Goal: Task Accomplishment & Management: Complete application form

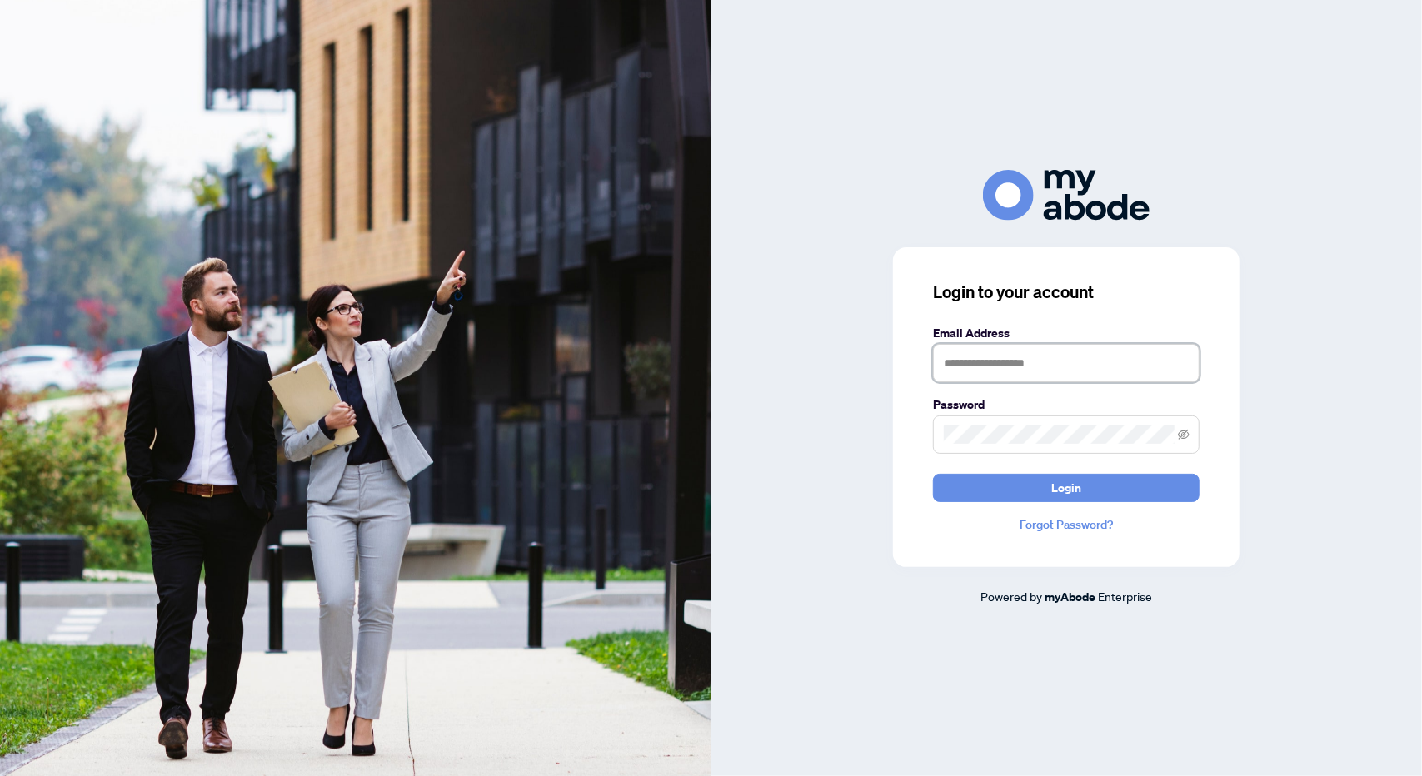
click at [1053, 352] on input "text" at bounding box center [1066, 363] width 266 height 38
type input "**********"
click at [1105, 490] on button "Login" at bounding box center [1066, 488] width 266 height 28
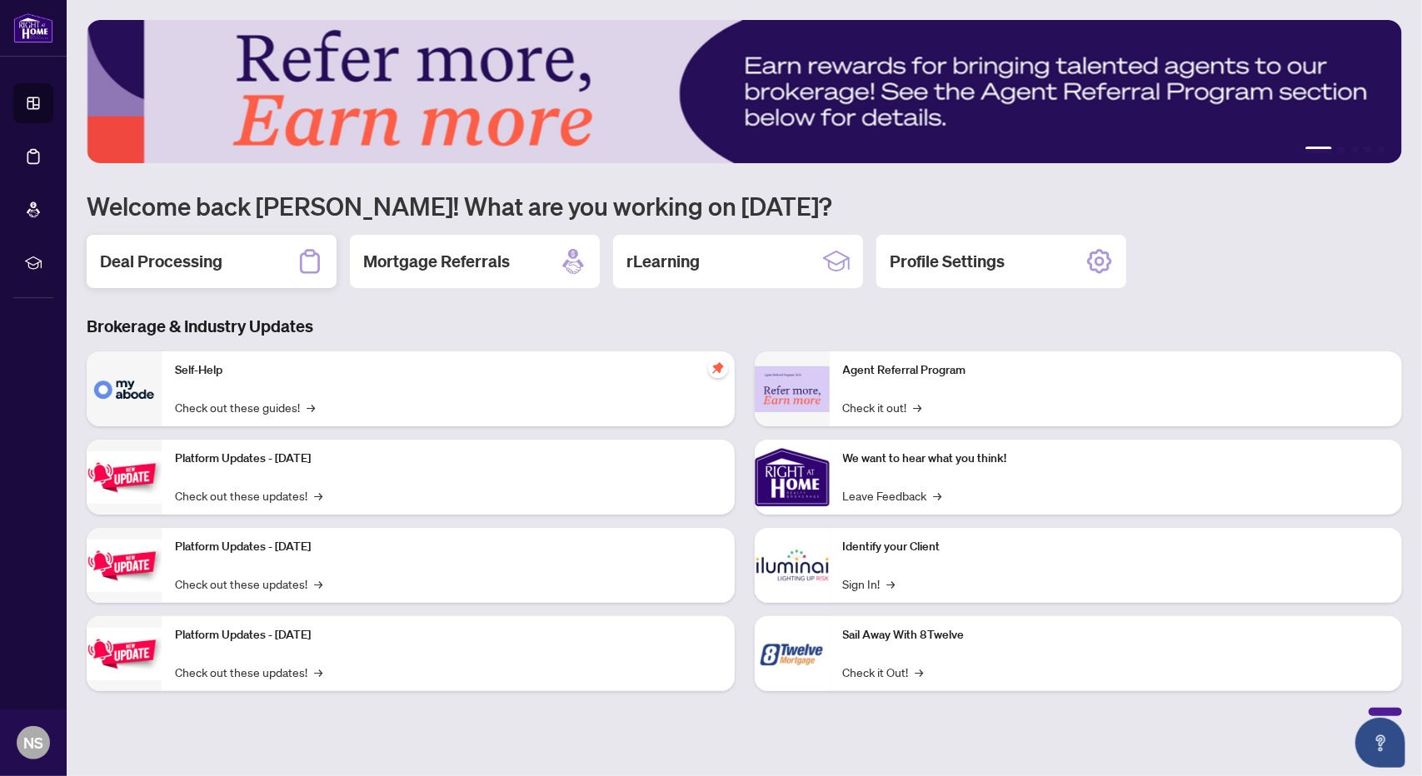
click at [173, 264] on h2 "Deal Processing" at bounding box center [161, 261] width 122 height 23
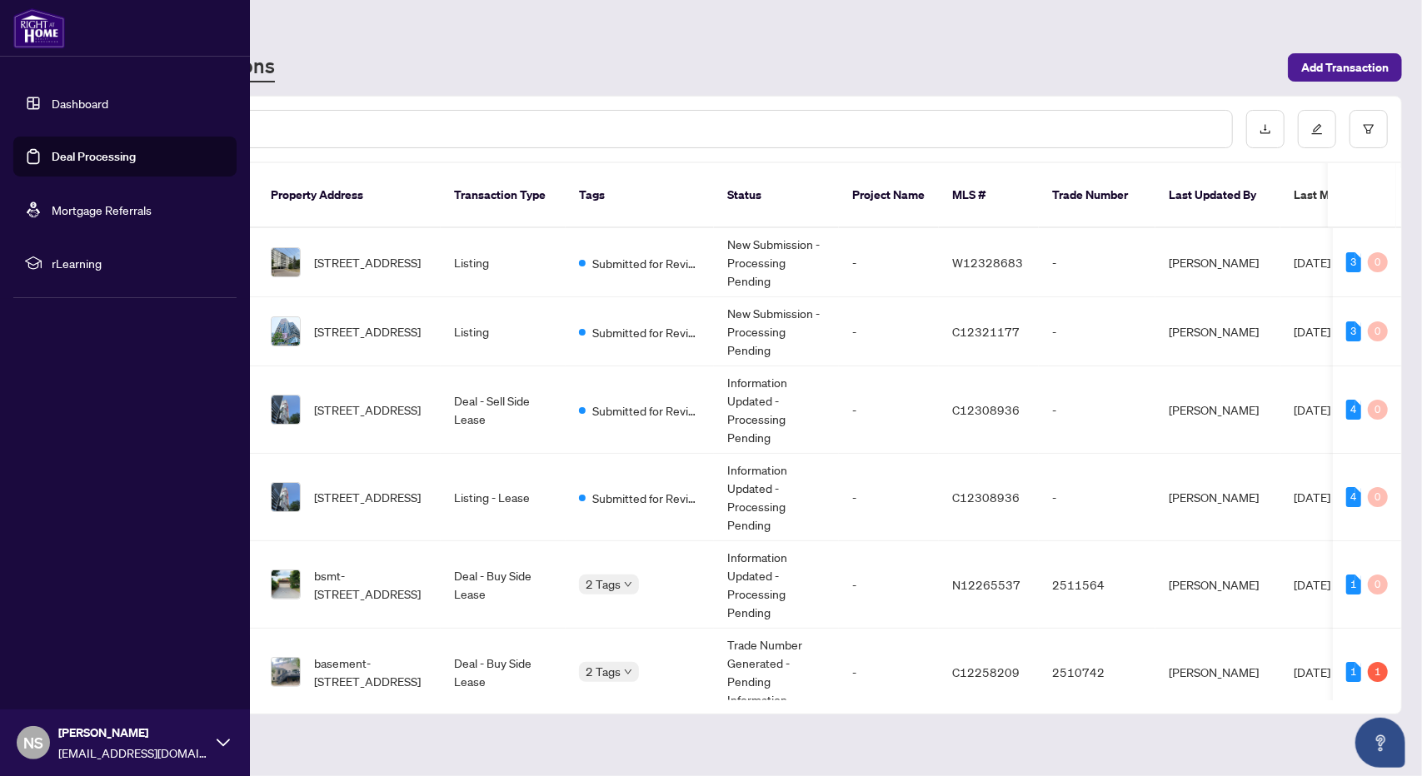
click at [52, 100] on link "Dashboard" at bounding box center [80, 103] width 57 height 15
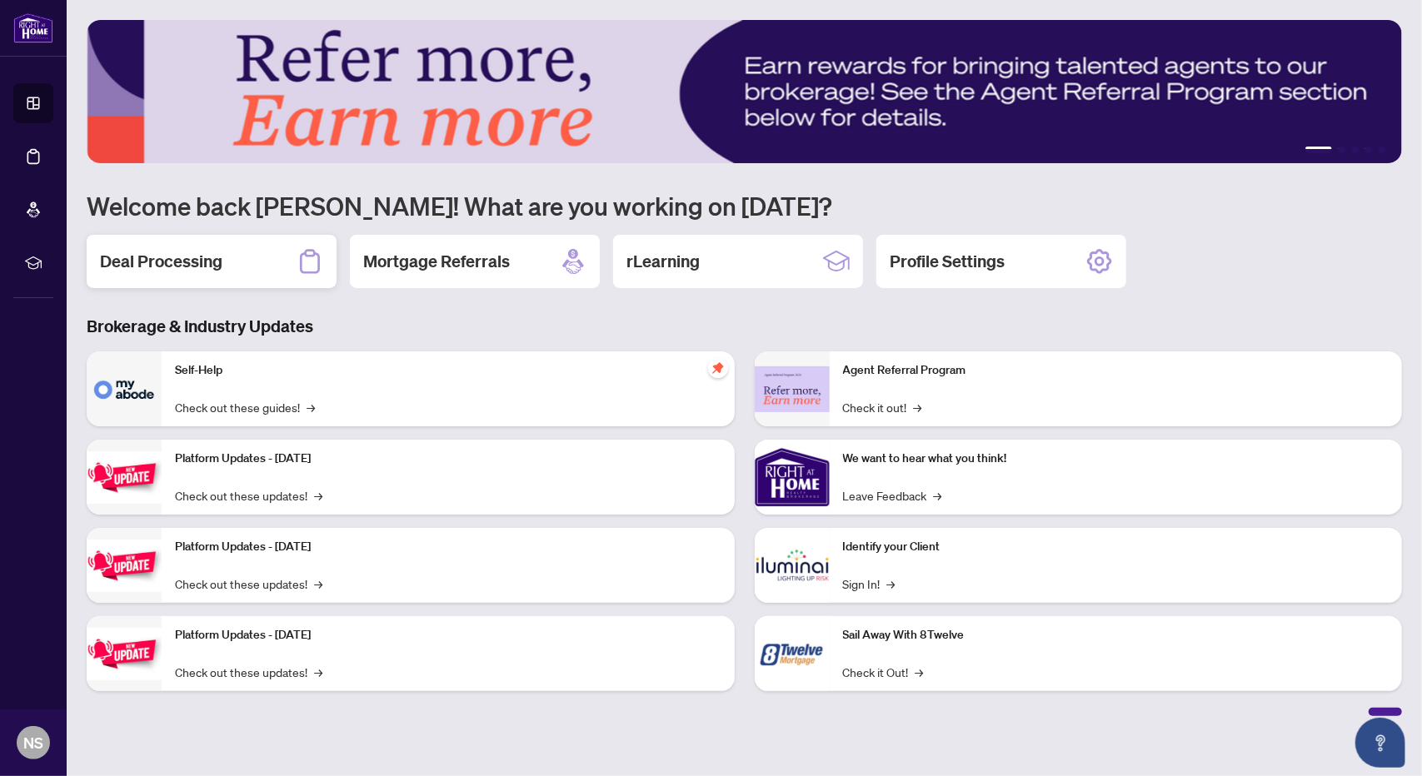
click at [192, 259] on h2 "Deal Processing" at bounding box center [161, 261] width 122 height 23
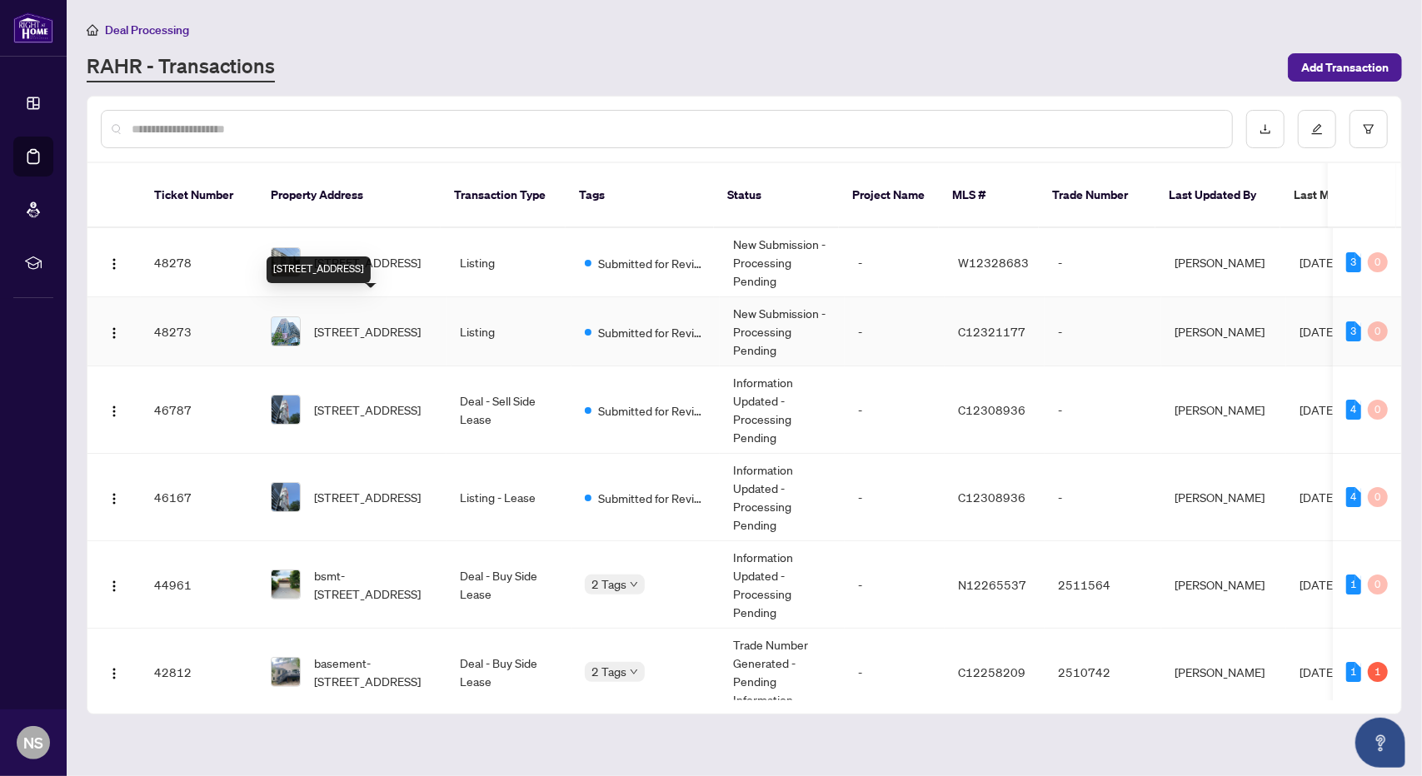
click at [387, 322] on span "[STREET_ADDRESS]" at bounding box center [367, 331] width 107 height 18
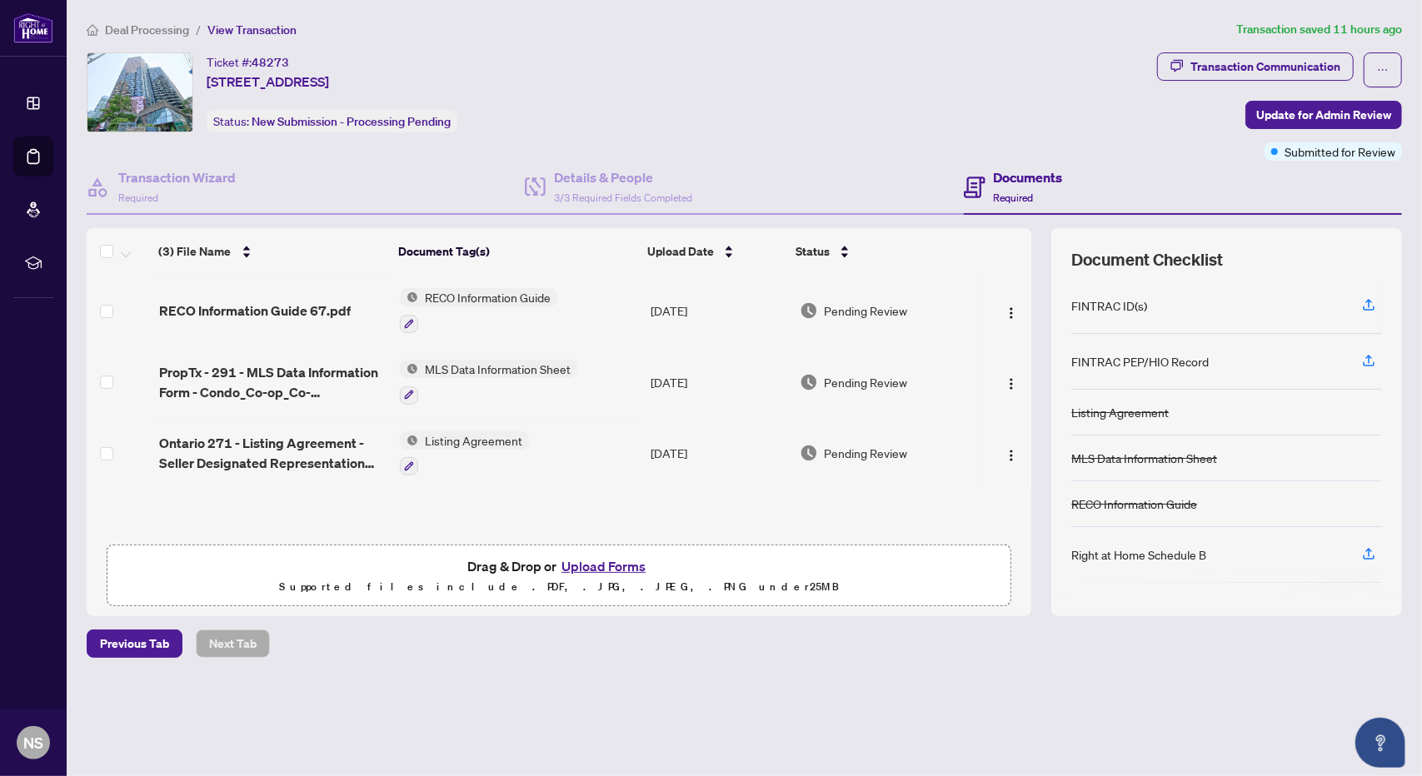
click at [601, 564] on button "Upload Forms" at bounding box center [603, 566] width 94 height 22
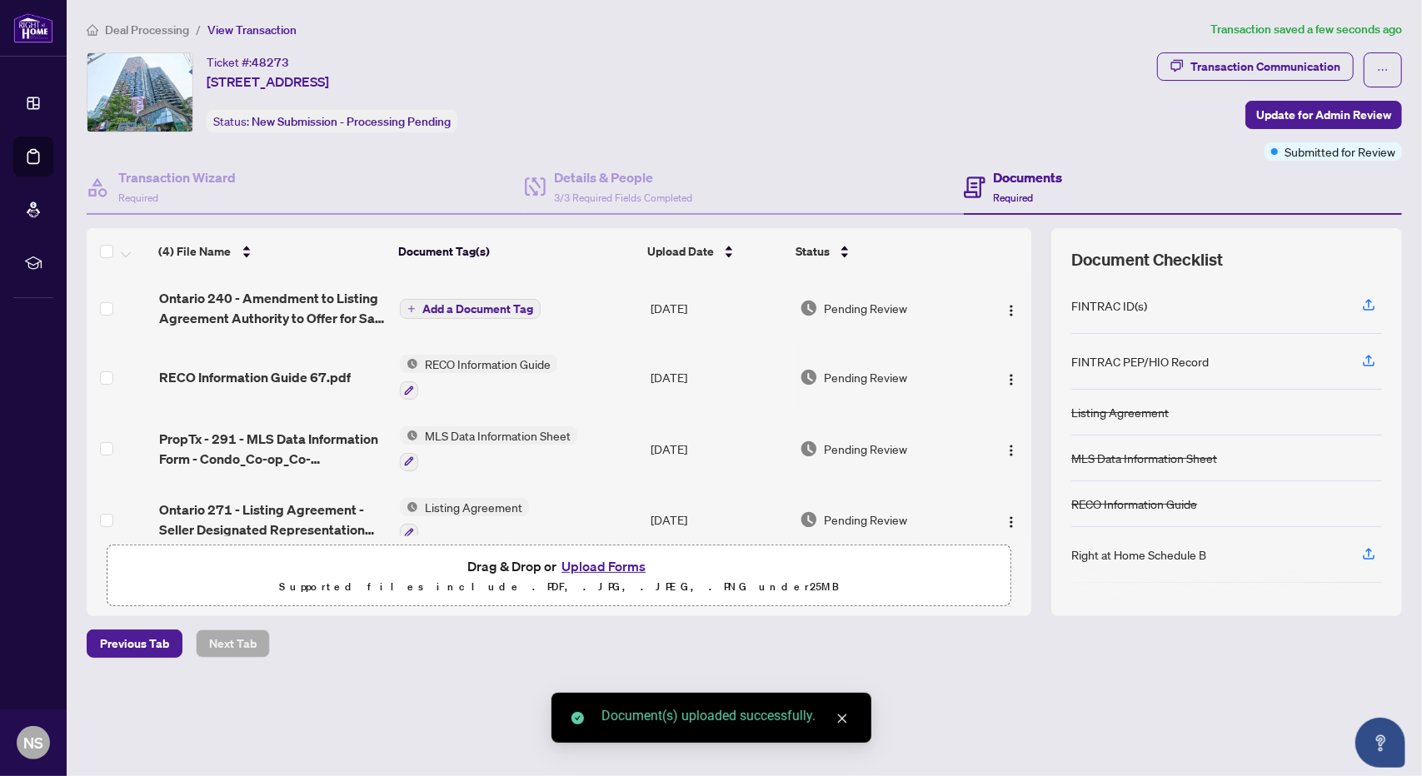
click at [491, 303] on span "Add a Document Tag" at bounding box center [477, 309] width 111 height 12
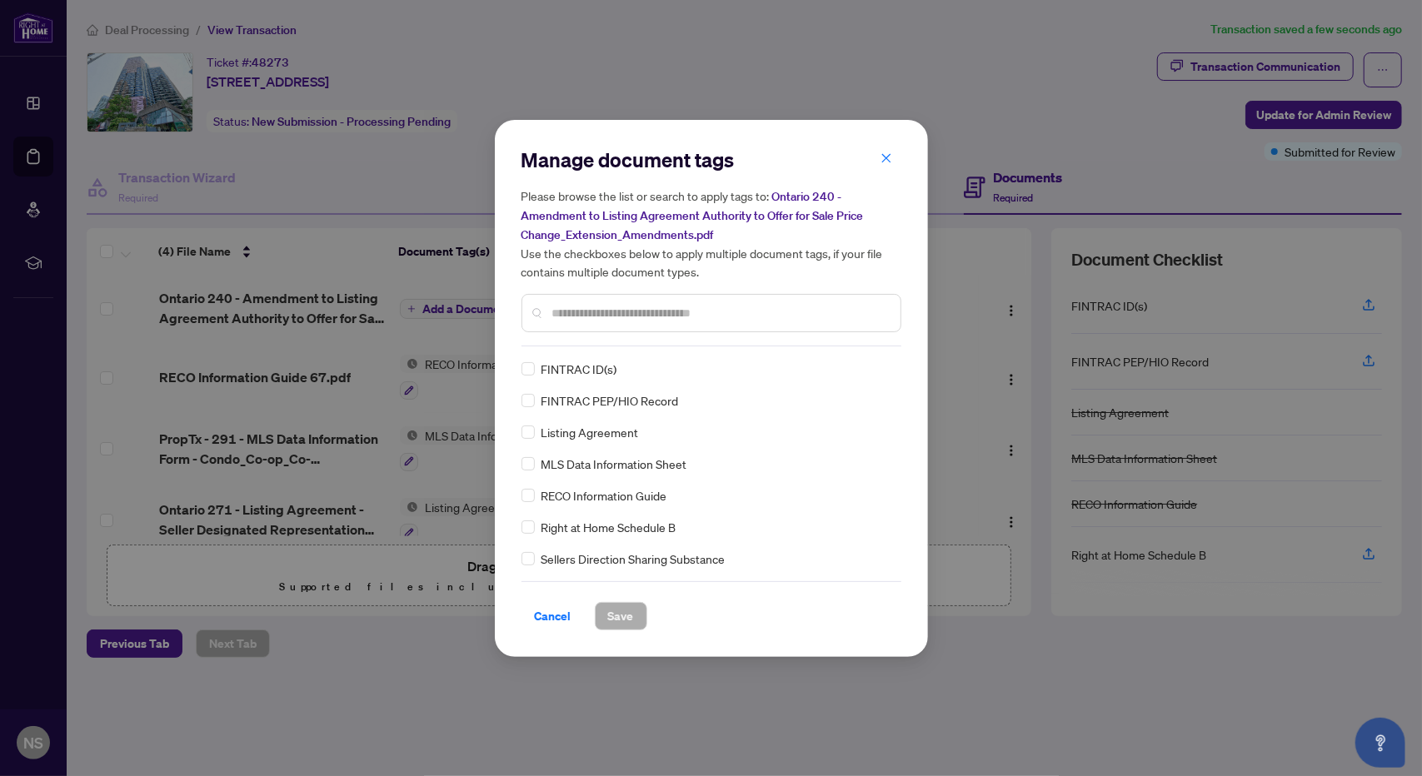
click at [581, 317] on input "text" at bounding box center [719, 313] width 335 height 18
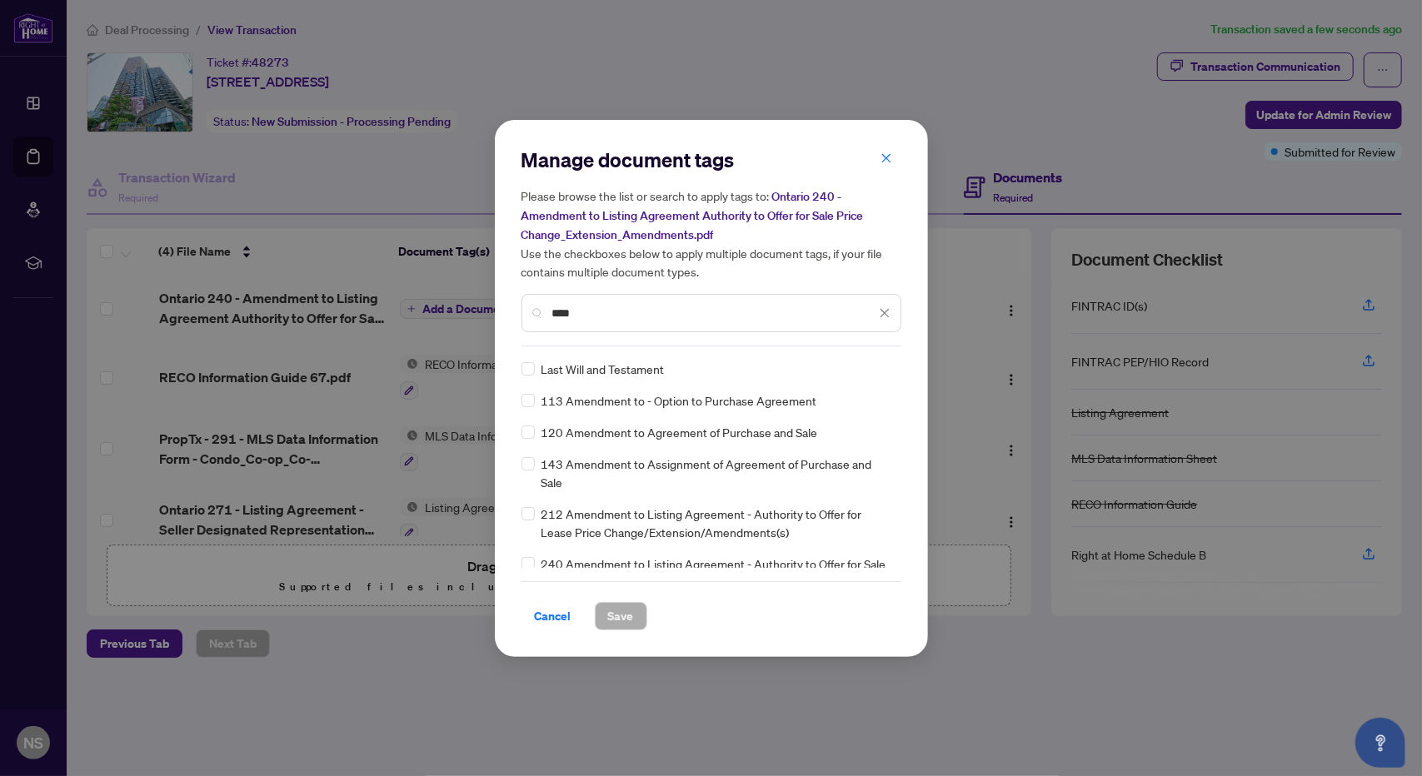
type input "****"
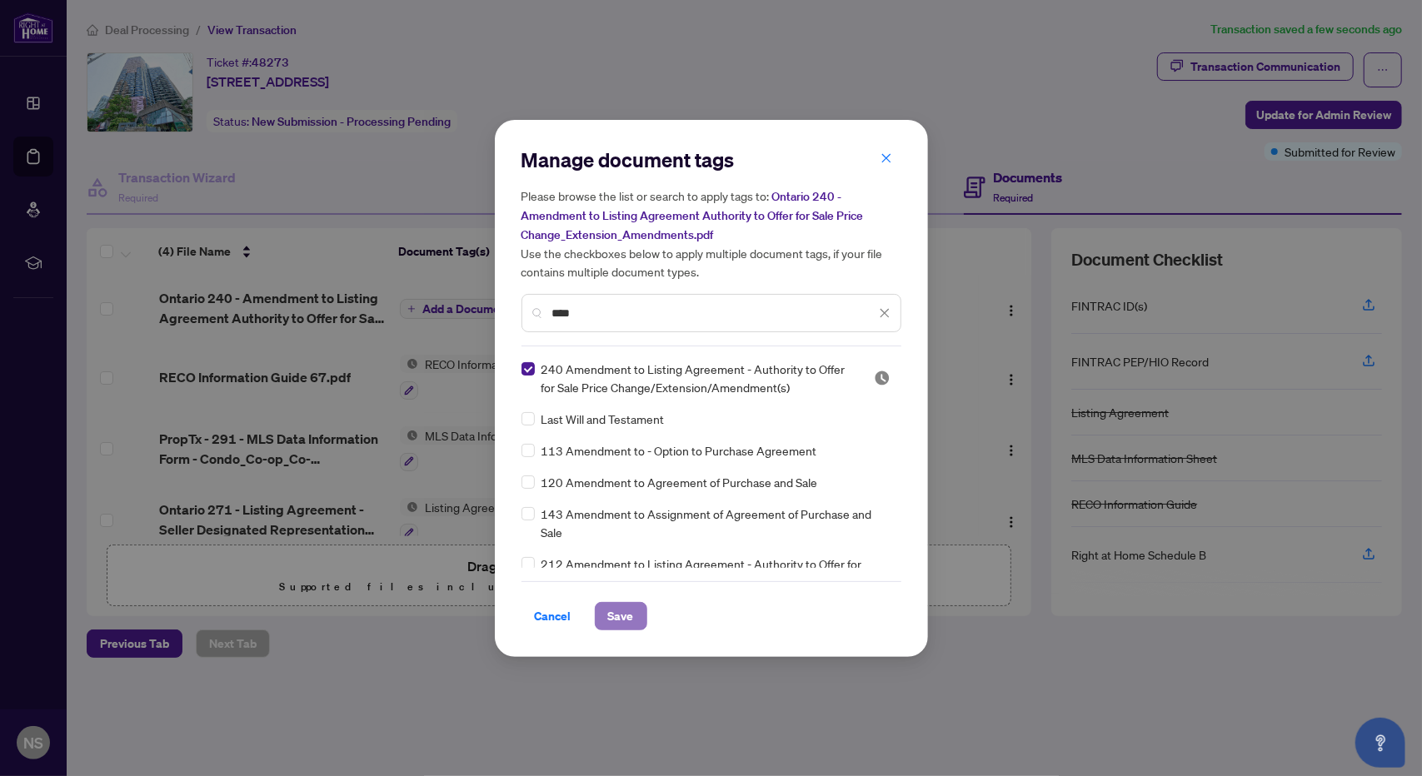
click at [627, 612] on span "Save" at bounding box center [621, 616] width 26 height 27
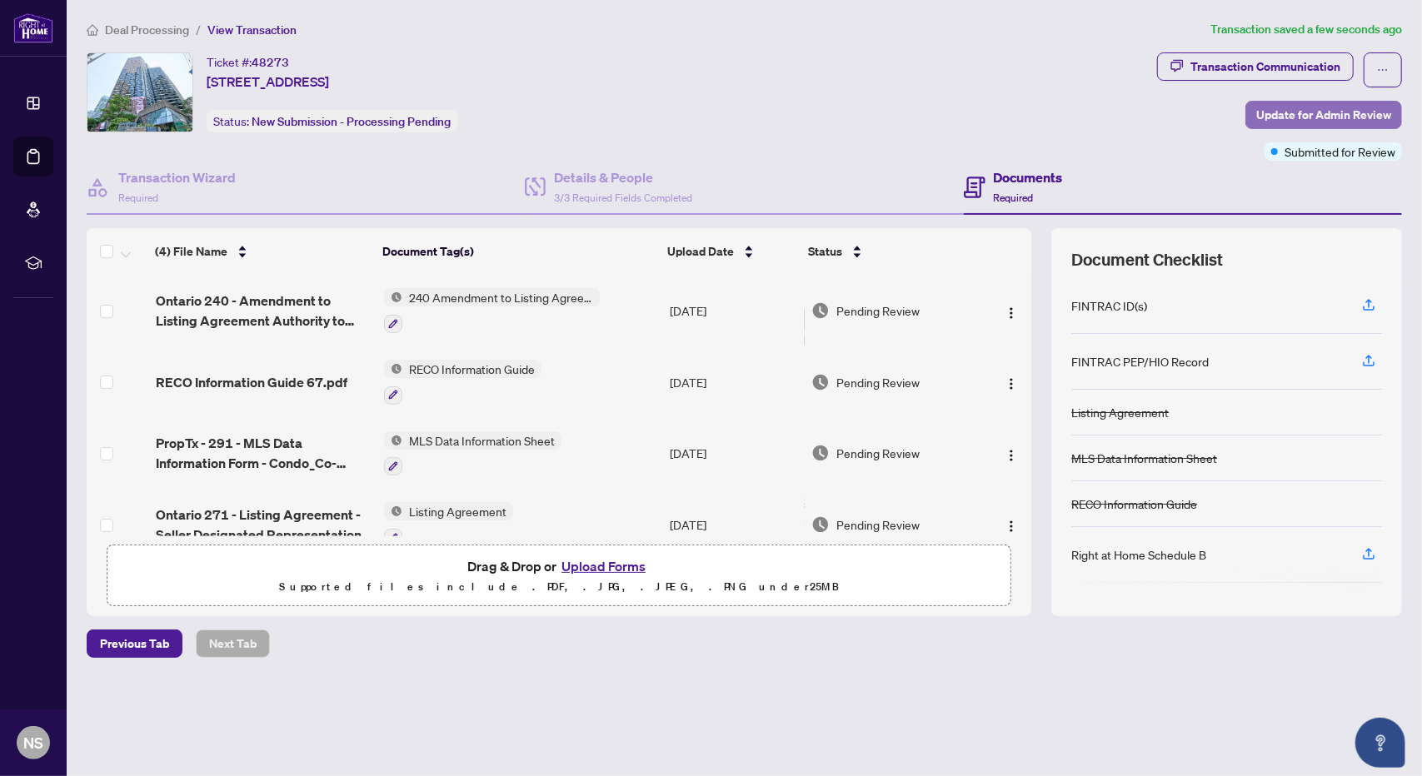
click at [1352, 112] on span "Update for Admin Review" at bounding box center [1323, 115] width 135 height 27
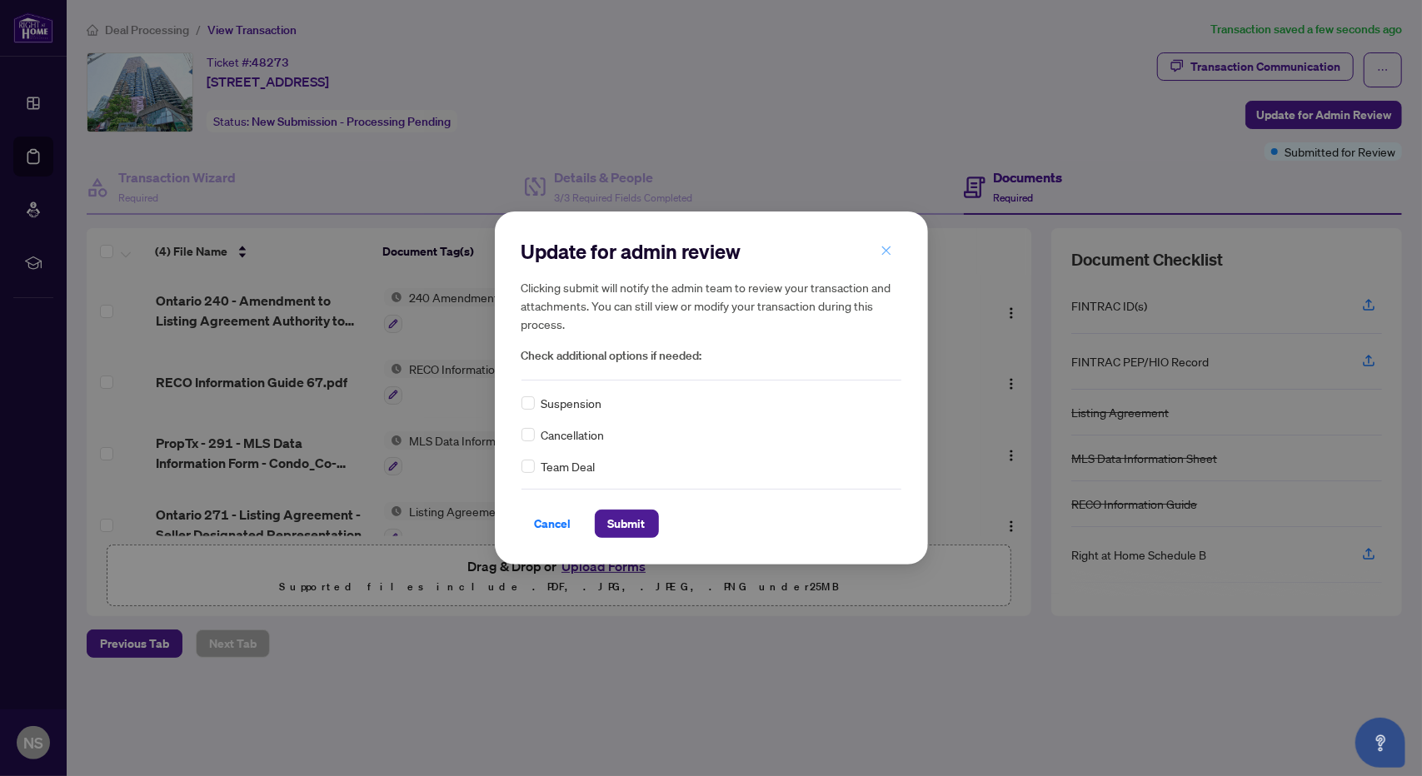
click at [891, 249] on icon "close" at bounding box center [886, 251] width 12 height 12
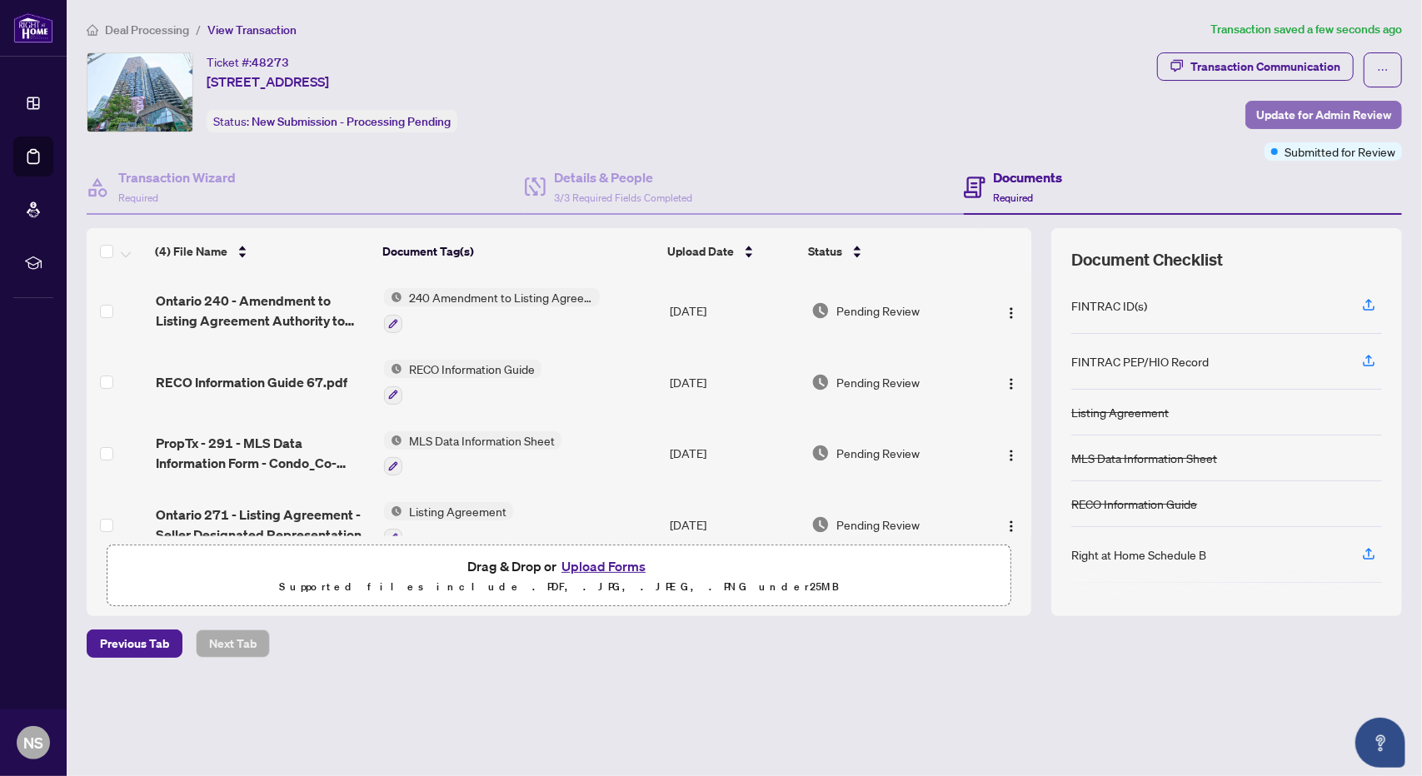
click at [1286, 112] on span "Update for Admin Review" at bounding box center [1323, 115] width 135 height 27
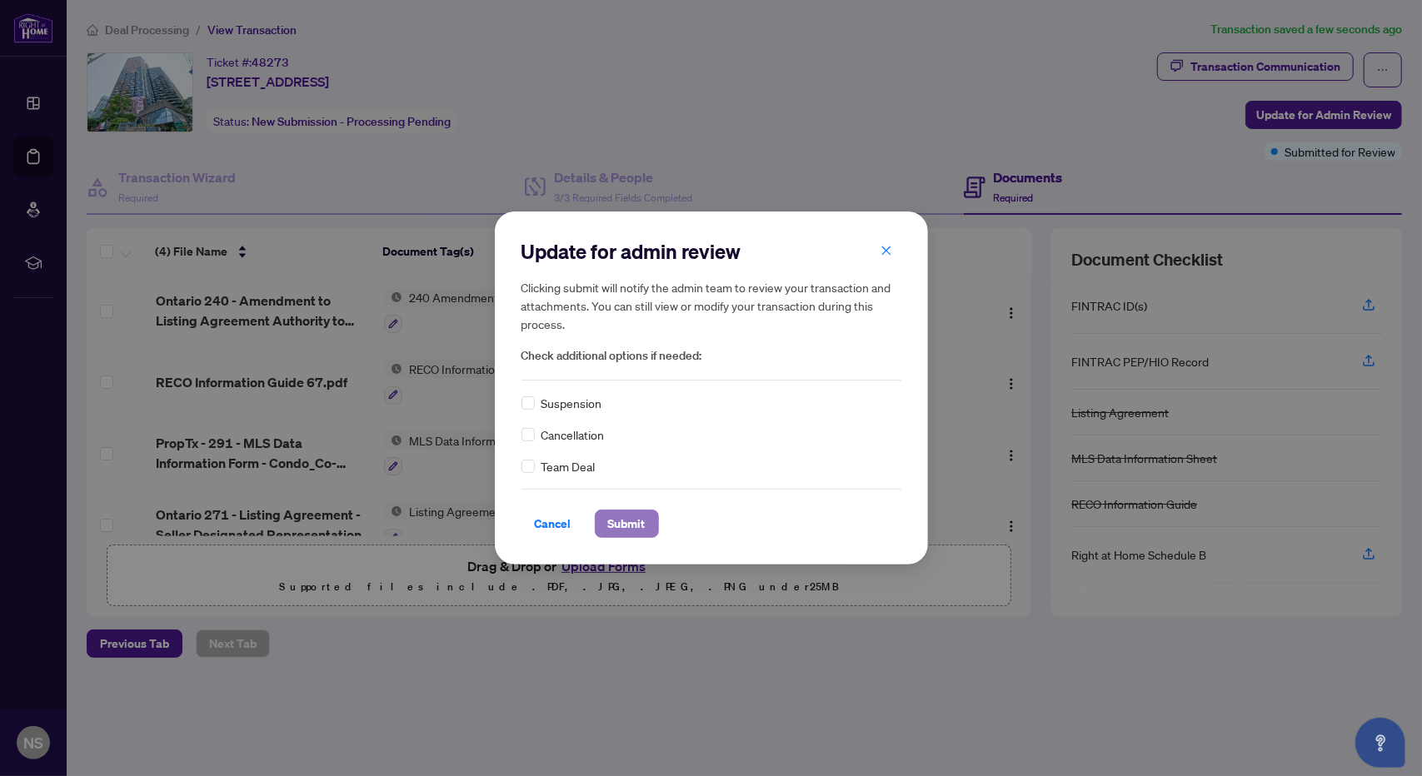
click at [596, 521] on button "Submit" at bounding box center [627, 524] width 64 height 28
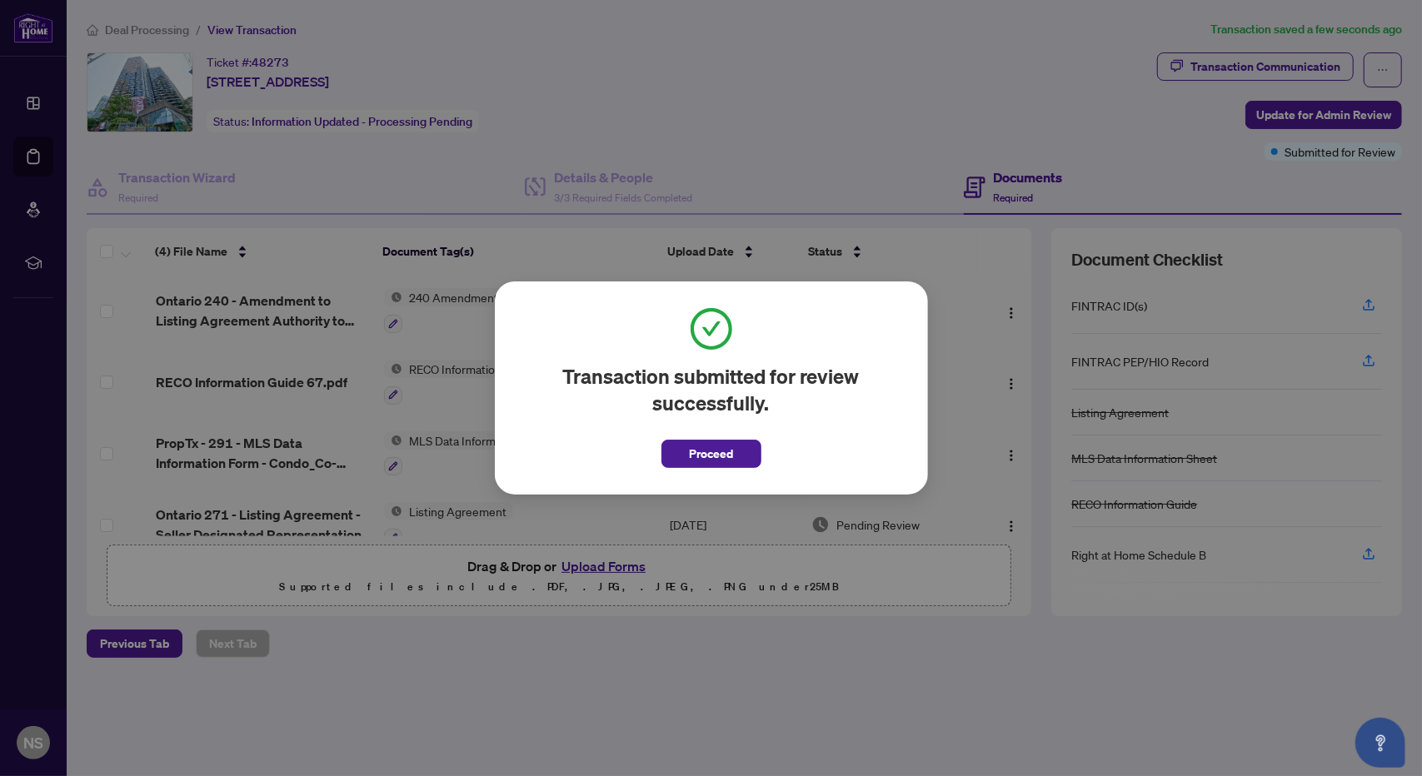
click at [829, 89] on div "Transaction submitted for review successfully. Proceed Cancel OK" at bounding box center [711, 388] width 1422 height 776
click at [32, 102] on div "Transaction submitted for review successfully. Proceed Cancel OK" at bounding box center [711, 388] width 1422 height 776
click at [725, 456] on span "Proceed" at bounding box center [711, 454] width 44 height 27
